Goal: Use online tool/utility: Utilize a website feature to perform a specific function

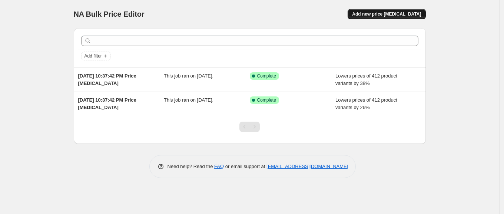
click at [381, 14] on span "Add new price [MEDICAL_DATA]" at bounding box center [386, 14] width 69 height 6
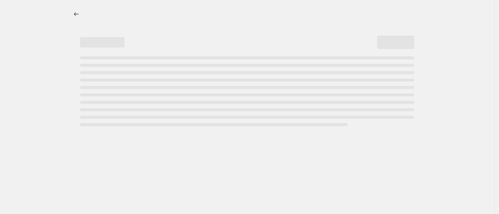
select select "percentage"
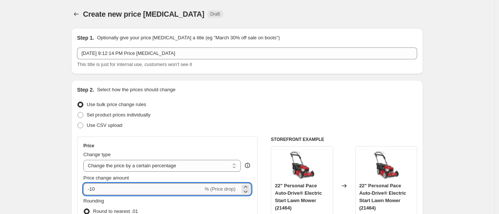
click at [152, 191] on input "-10" at bounding box center [143, 189] width 120 height 12
type input "-1"
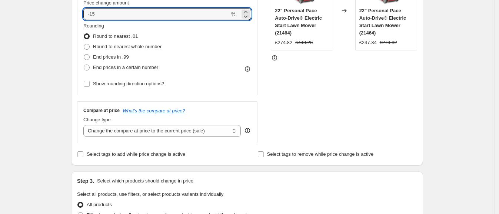
scroll to position [176, 0]
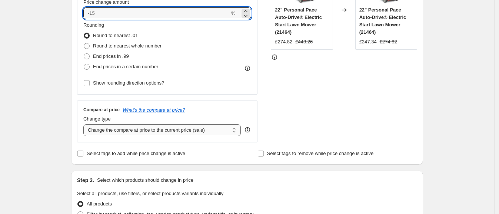
type input "0"
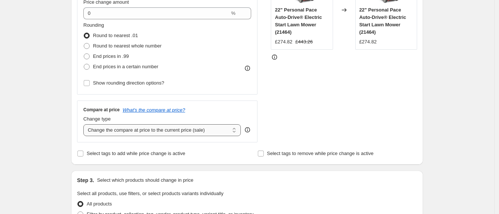
click at [232, 129] on select "Change the compare at price to the current price (sale) Change the compare at p…" at bounding box center [161, 130] width 157 height 12
select select "remove"
click at [86, 124] on select "Change the compare at price to the current price (sale) Change the compare at p…" at bounding box center [161, 130] width 157 height 12
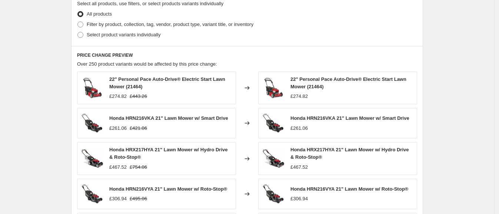
scroll to position [534, 0]
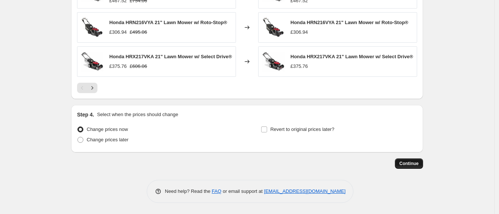
click at [404, 159] on button "Continue" at bounding box center [409, 163] width 28 height 10
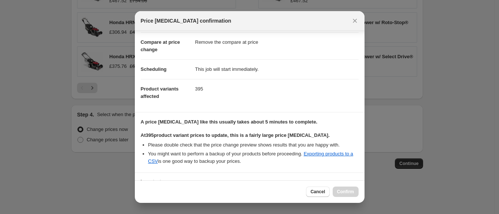
scroll to position [92, 0]
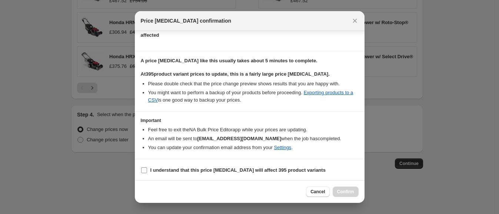
click at [210, 168] on b "I understand that this price [MEDICAL_DATA] will affect 395 product variants" at bounding box center [237, 170] width 175 height 6
click at [147, 168] on input "I understand that this price [MEDICAL_DATA] will affect 395 product variants" at bounding box center [144, 170] width 6 height 6
checkbox input "true"
click at [338, 189] on span "Confirm" at bounding box center [345, 192] width 17 height 6
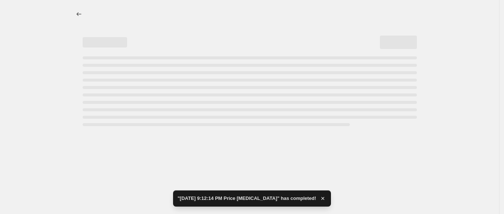
select select "percentage"
select select "remove"
